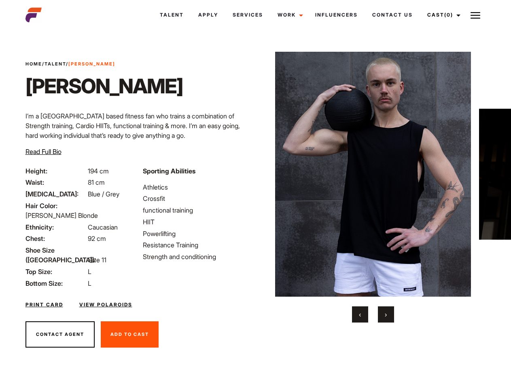
click at [441, 15] on link "Cast (0)" at bounding box center [442, 15] width 45 height 22
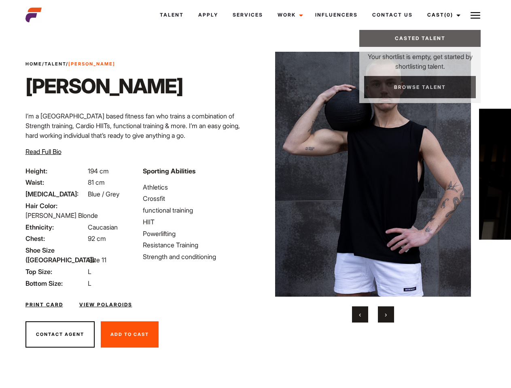
click at [475, 15] on img at bounding box center [475, 16] width 10 height 10
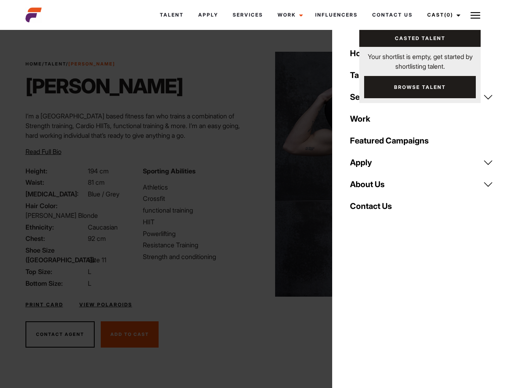
click at [372, 187] on img at bounding box center [373, 174] width 196 height 245
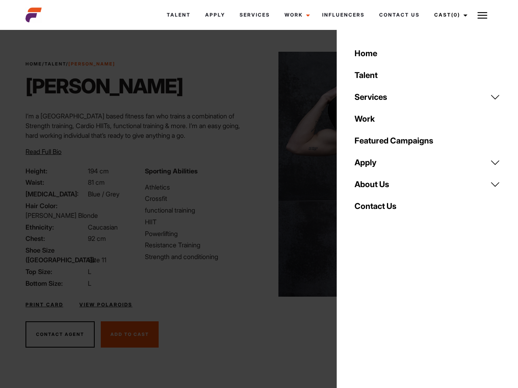
click at [255, 174] on div "Sporting Abilities Athletics Crossfit functional training HIIT Powerlifting Res…" at bounding box center [199, 227] width 119 height 122
click at [360, 315] on div "Home Talent Services Talent Casting Photography Videography Creative Hair and M…" at bounding box center [426, 194] width 181 height 388
click at [386, 315] on div "Home Talent Services Talent Casting Photography Videography Creative Hair and M…" at bounding box center [426, 194] width 181 height 388
